Goal: Find specific page/section

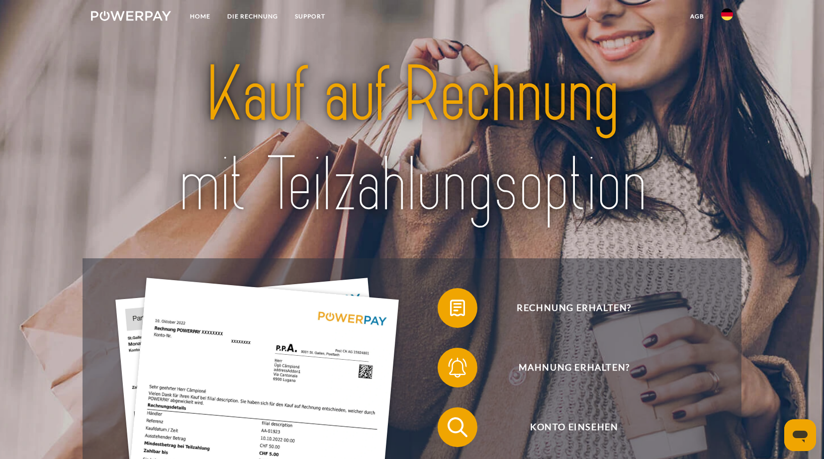
click at [729, 17] on img at bounding box center [727, 14] width 12 height 12
click at [726, 46] on img at bounding box center [727, 47] width 12 height 12
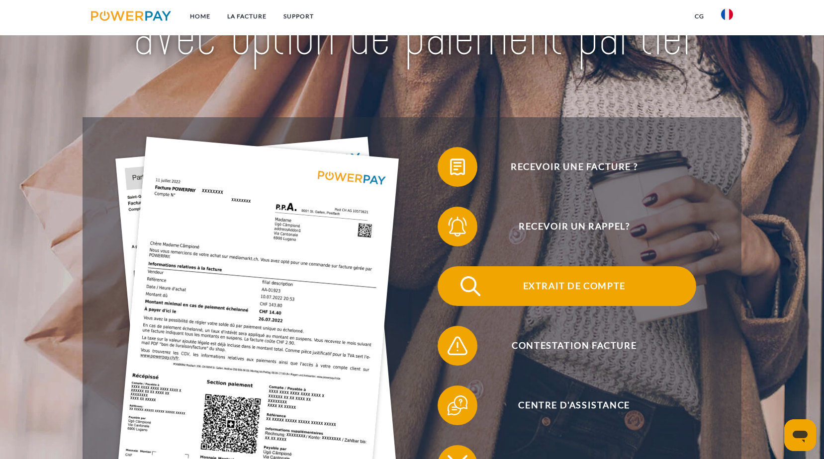
scroll to position [199, 0]
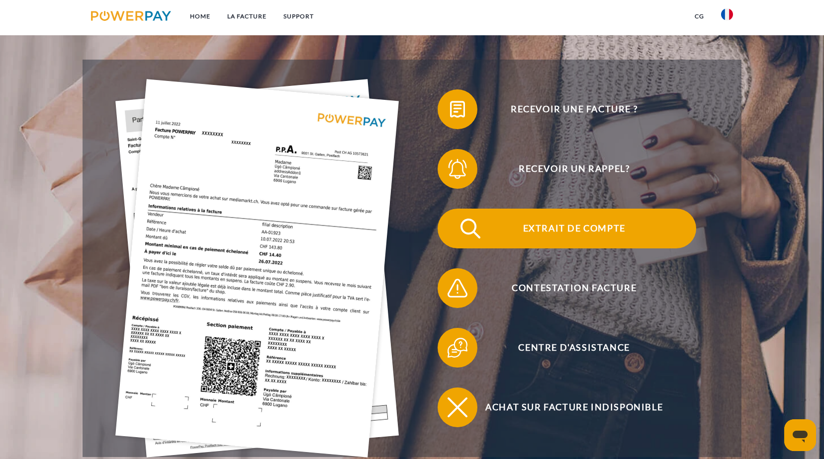
click at [558, 229] on span "Extrait de compte" at bounding box center [574, 229] width 244 height 40
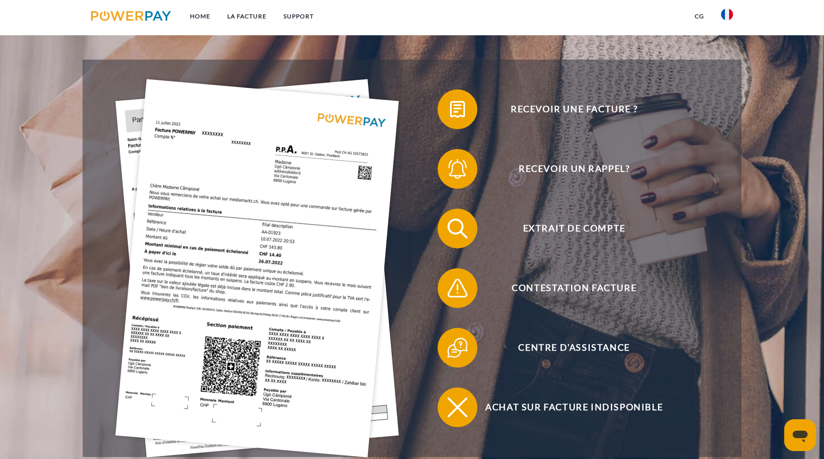
click at [727, 18] on img at bounding box center [727, 14] width 12 height 12
click at [727, 11] on img at bounding box center [727, 14] width 12 height 12
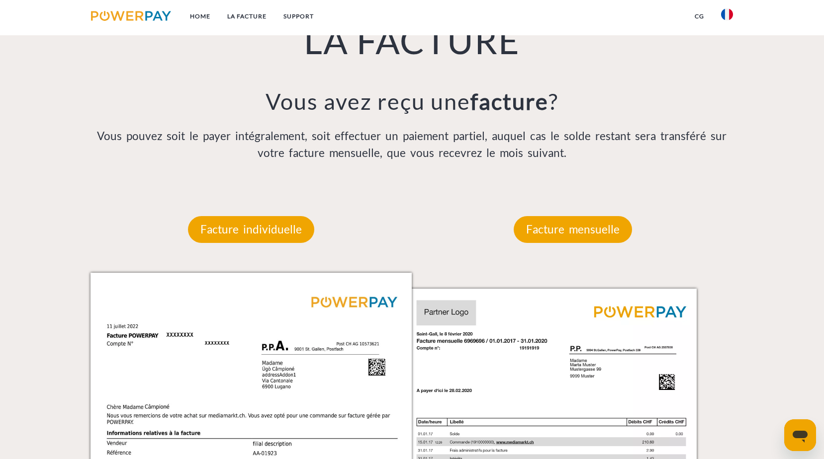
scroll to position [795, 0]
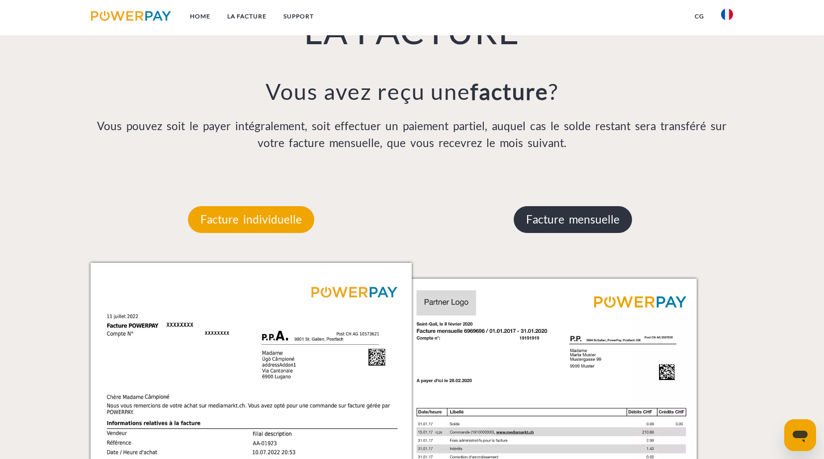
click at [563, 229] on p "Facture mensuelle" at bounding box center [573, 219] width 118 height 27
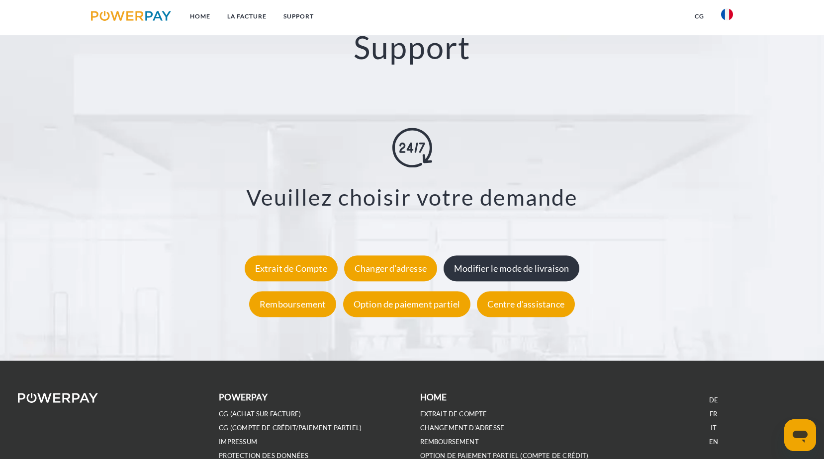
scroll to position [1882, 0]
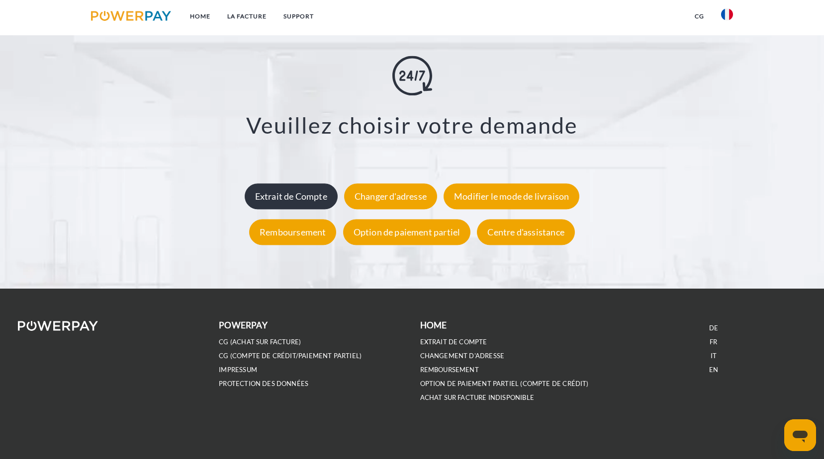
click at [274, 197] on div "Extrait de Compte" at bounding box center [291, 196] width 93 height 26
